Goal: Book appointment/travel/reservation

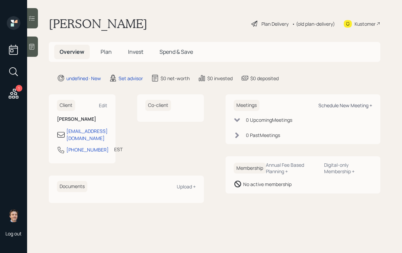
click at [336, 105] on div "Schedule New Meeting +" at bounding box center [345, 105] width 54 height 6
select select "round-[PERSON_NAME]"
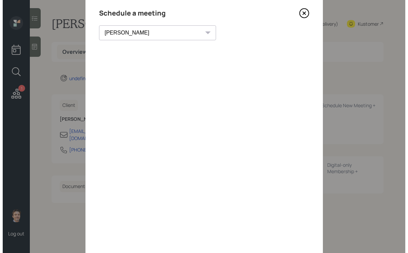
scroll to position [23, 0]
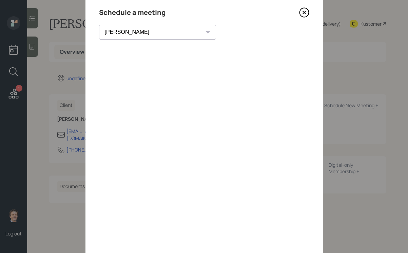
click at [303, 12] on icon at bounding box center [303, 12] width 3 height 3
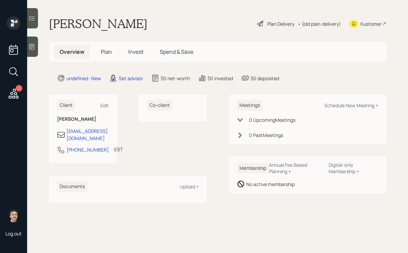
click at [37, 49] on div at bounding box center [32, 47] width 11 height 20
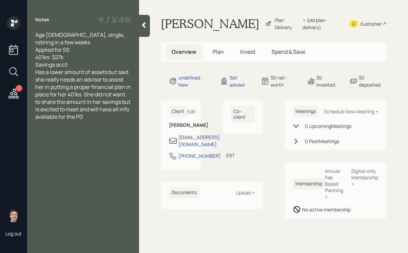
click at [94, 61] on div "Savings acct:" at bounding box center [83, 64] width 96 height 7
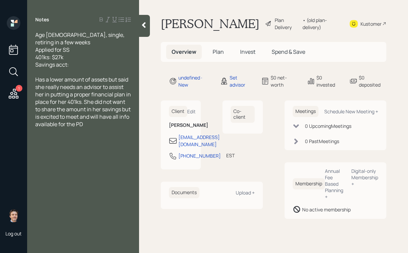
click at [141, 28] on icon at bounding box center [143, 25] width 7 height 7
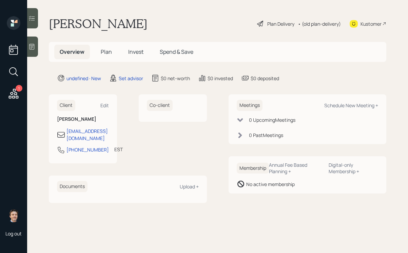
click at [35, 44] on icon at bounding box center [31, 46] width 7 height 7
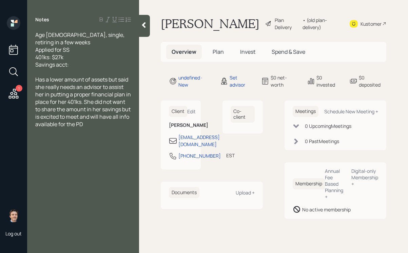
click at [82, 93] on span "Has a lower amount of assets but said she really needs an advisor to assist her…" at bounding box center [83, 102] width 97 height 52
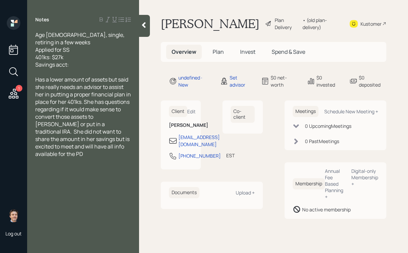
click at [144, 35] on div at bounding box center [144, 26] width 11 height 22
